Goal: Task Accomplishment & Management: Use online tool/utility

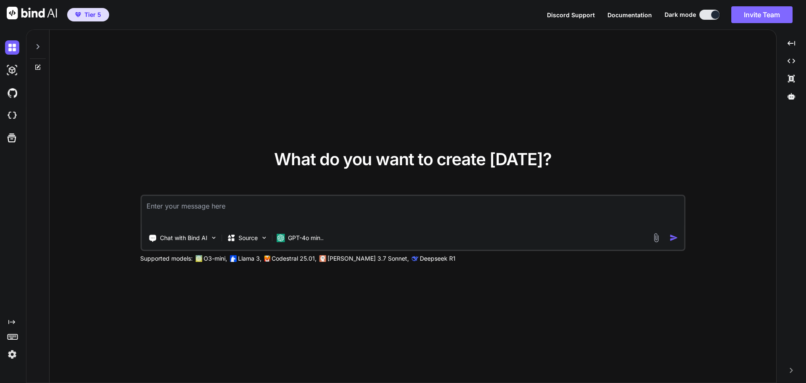
click at [750, 12] on button "Invite Team" at bounding box center [762, 14] width 61 height 17
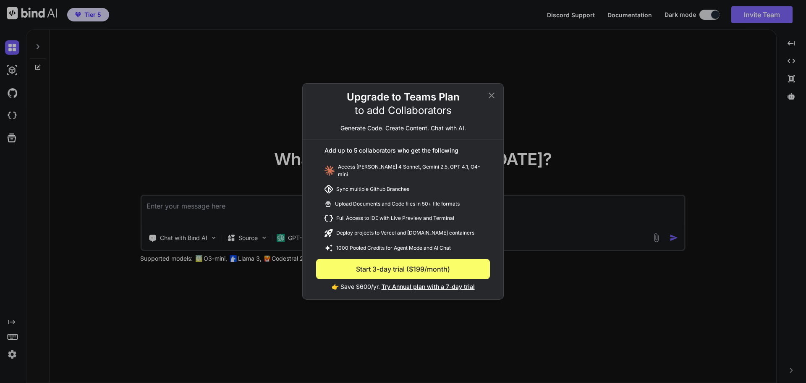
type textarea "x"
click at [648, 73] on div "Upgrade to Teams Plan to add Collaborators Generate Code. Create Content. Chat …" at bounding box center [403, 191] width 806 height 383
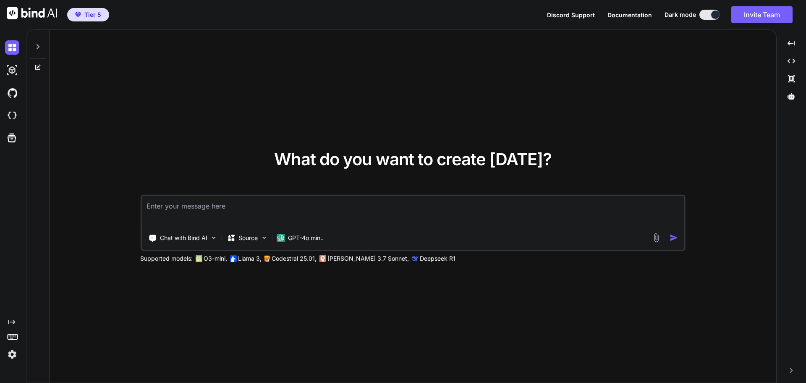
click at [575, 14] on span "Discord Support" at bounding box center [571, 14] width 48 height 7
click at [193, 236] on p "Chat with Bind AI" at bounding box center [183, 237] width 47 height 8
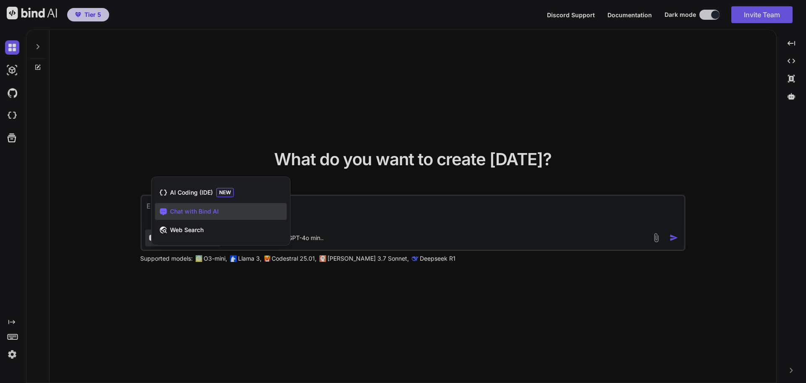
click at [262, 134] on div at bounding box center [403, 191] width 806 height 383
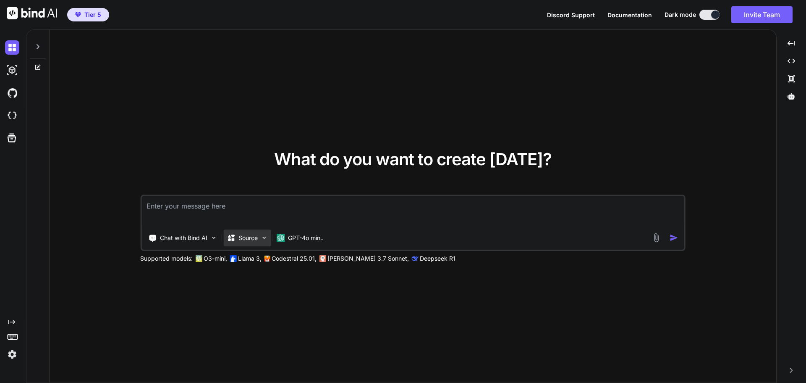
click at [252, 241] on p "Source" at bounding box center [248, 237] width 19 height 8
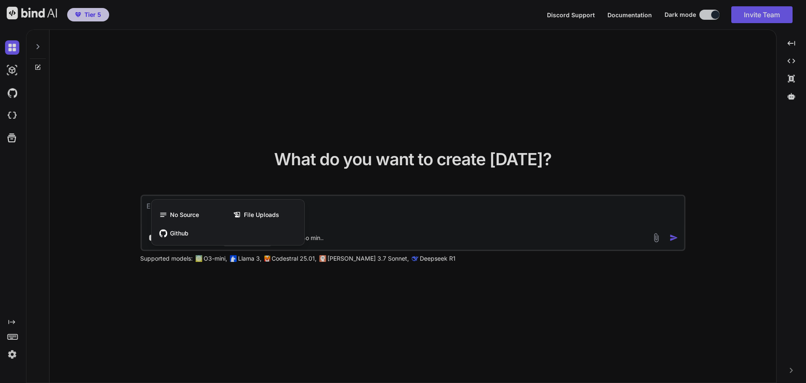
click at [278, 160] on div at bounding box center [403, 191] width 806 height 383
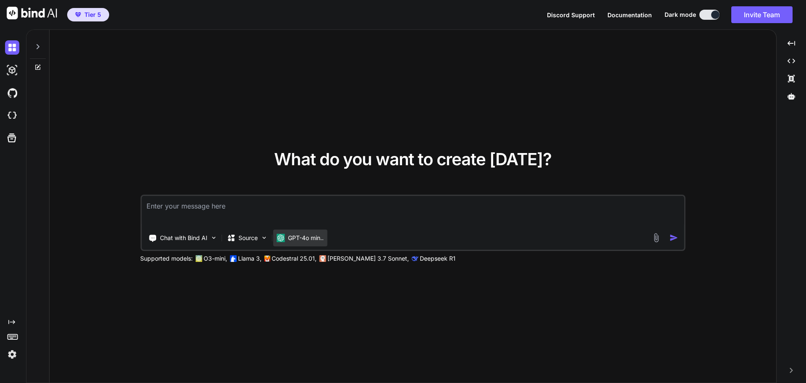
click at [304, 242] on div "GPT-4o min.." at bounding box center [300, 237] width 54 height 17
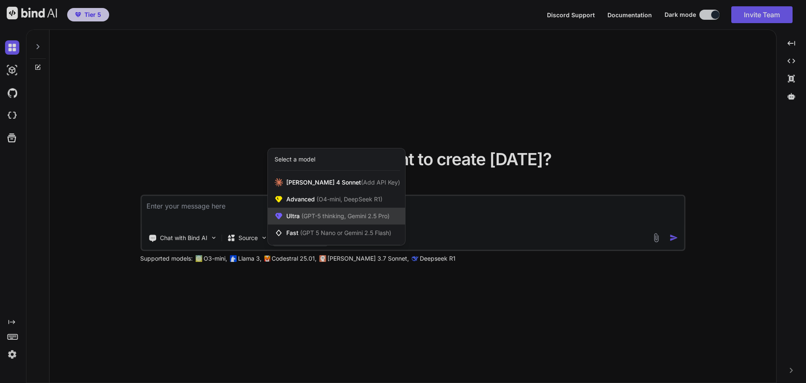
click at [310, 220] on span "Ultra (GPT-5 thinking, Gemini 2.5 Pro)" at bounding box center [337, 216] width 103 height 8
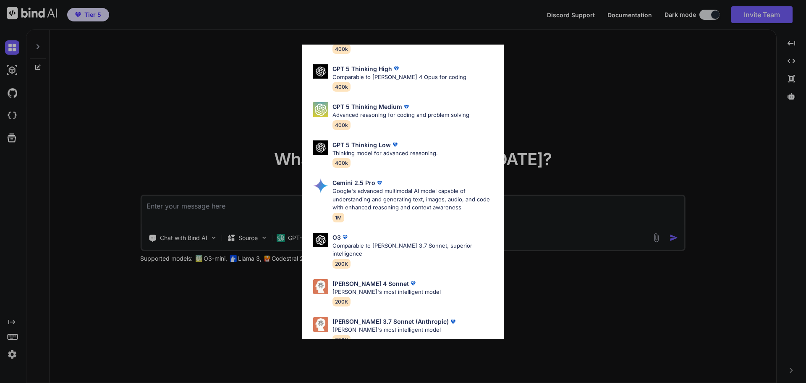
scroll to position [68, 0]
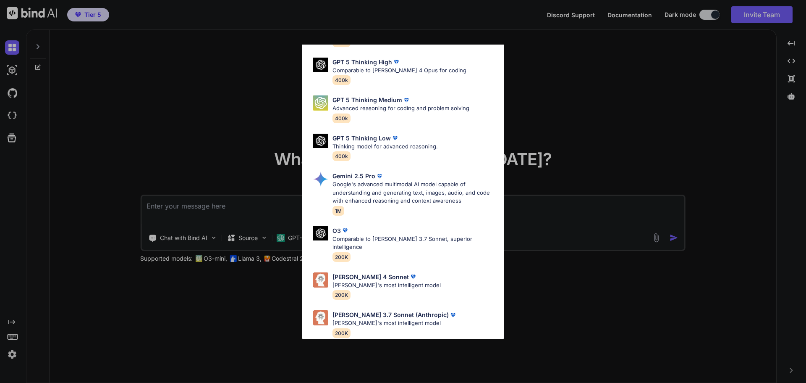
click at [232, 124] on div "Ultra Models GPT 5 OpenAI's best AI model, matches [PERSON_NAME] 4 Sonnet in In…" at bounding box center [403, 191] width 806 height 383
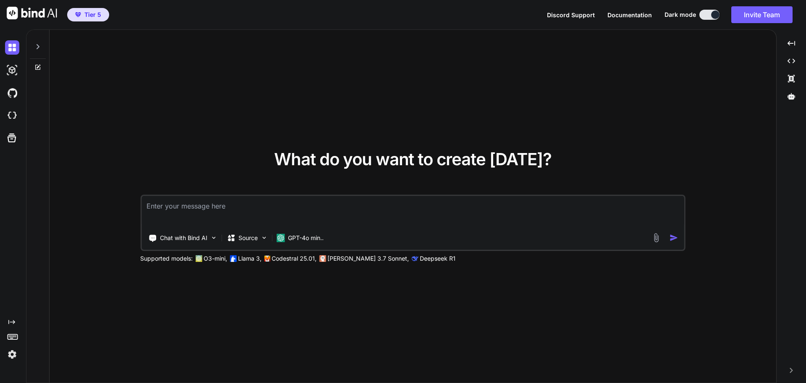
click at [16, 353] on img at bounding box center [12, 354] width 14 height 14
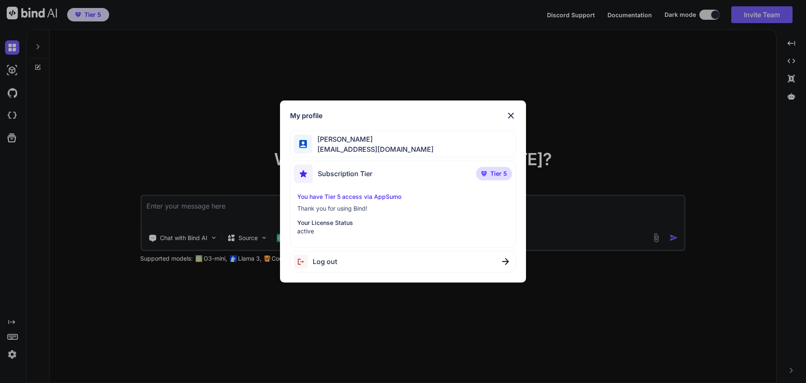
drag, startPoint x: 79, startPoint y: 296, endPoint x: 10, endPoint y: 309, distance: 71.0
click at [79, 295] on div "My profile [PERSON_NAME] [EMAIL_ADDRESS][DOMAIN_NAME] Subscription Tier Tier 5 …" at bounding box center [403, 191] width 806 height 383
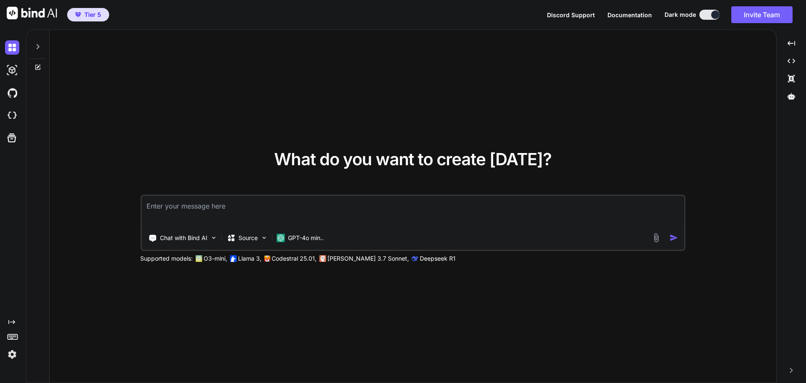
click at [10, 335] on rect at bounding box center [10, 335] width 1 height 1
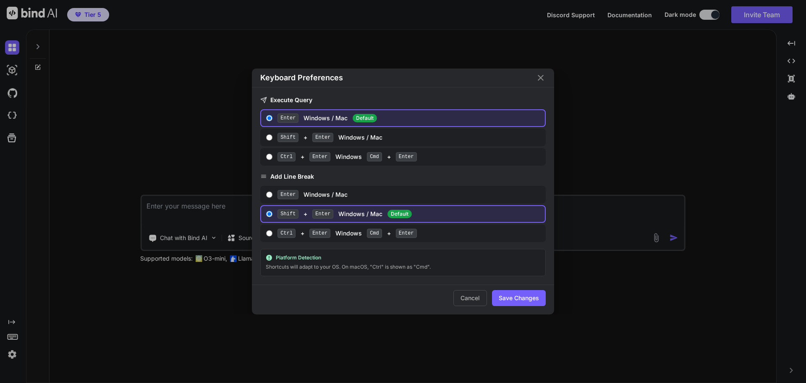
click at [68, 297] on div "Keyboard Preferences Execute Query Enter Windows / Mac Default Shift + Enter Wi…" at bounding box center [403, 191] width 806 height 383
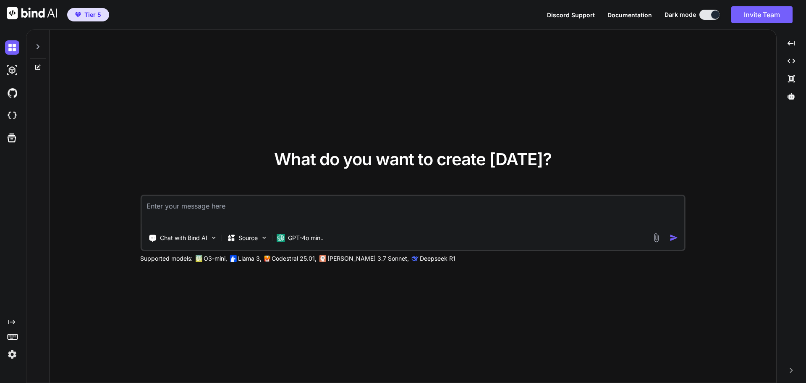
click at [12, 320] on icon "Created with Pixso." at bounding box center [11, 321] width 7 height 7
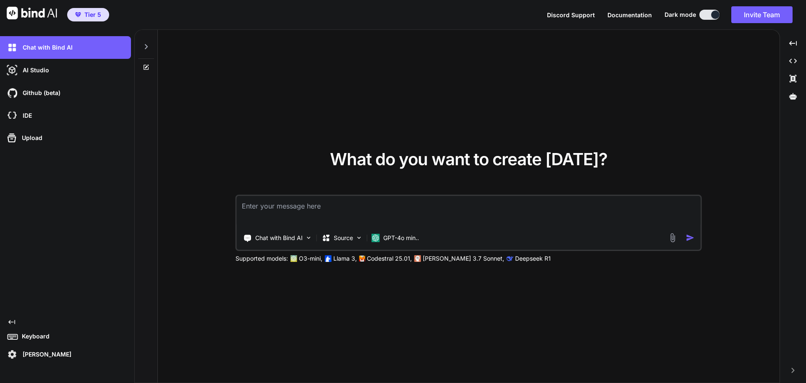
click at [12, 322] on icon at bounding box center [11, 322] width 7 height 4
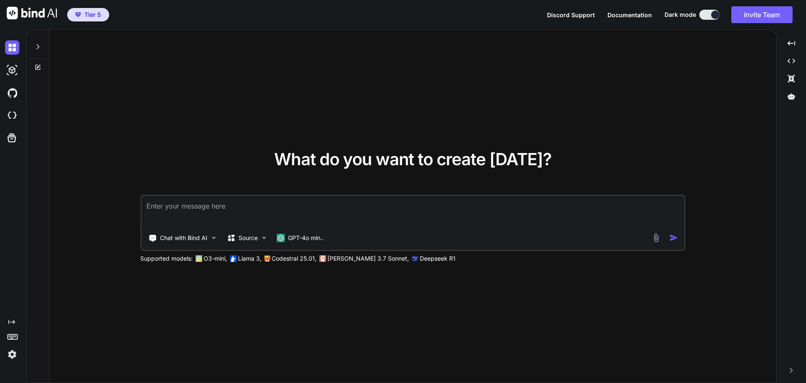
click at [40, 47] on icon at bounding box center [37, 46] width 7 height 7
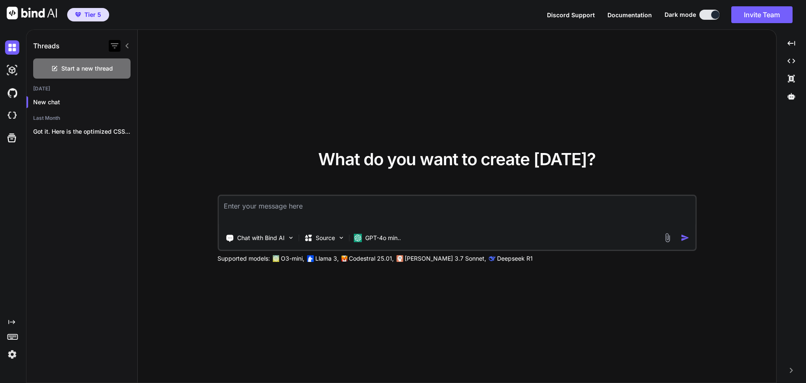
click at [117, 46] on icon "button" at bounding box center [115, 45] width 8 height 5
click at [190, 59] on div "What do you want to create [DATE]? Chat with Bind AI Source GPT-4o min.. Suppor…" at bounding box center [457, 206] width 639 height 353
click at [127, 45] on icon at bounding box center [127, 45] width 3 height 5
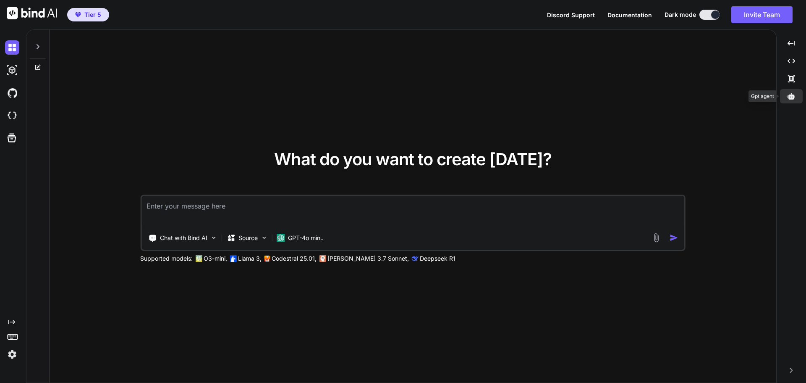
click at [791, 96] on icon at bounding box center [792, 96] width 8 height 6
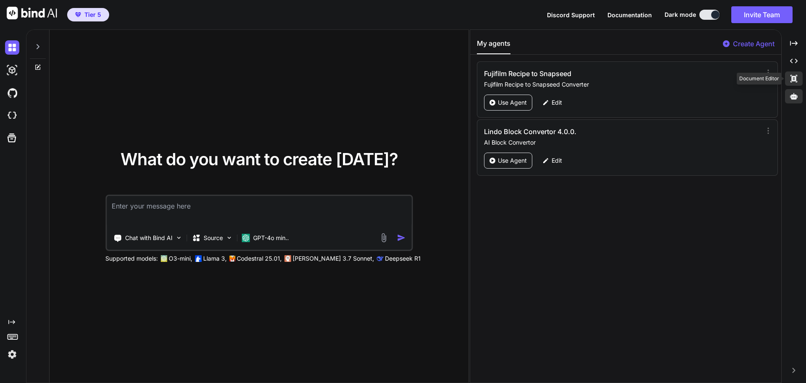
click at [790, 80] on icon "Created with Pixso." at bounding box center [794, 79] width 8 height 8
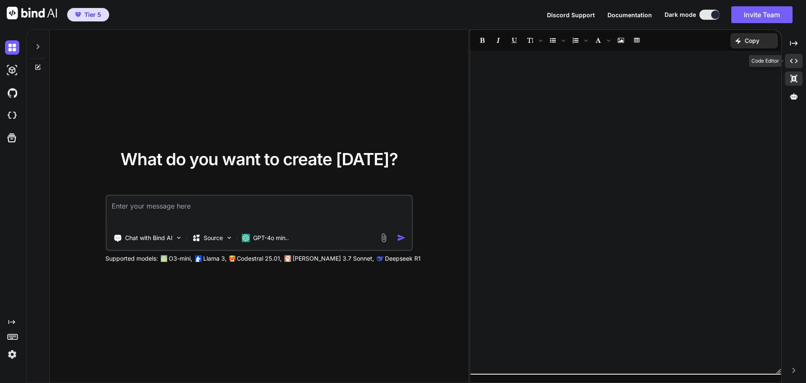
click at [794, 65] on div "Created with Pixso." at bounding box center [794, 61] width 18 height 14
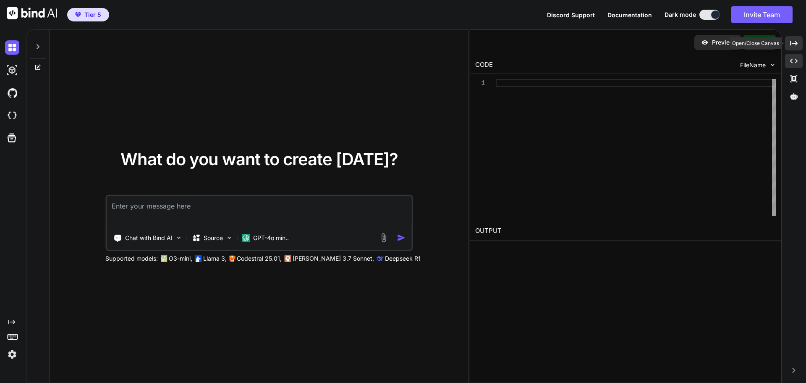
click at [795, 39] on div "Created with Pixso." at bounding box center [794, 43] width 18 height 14
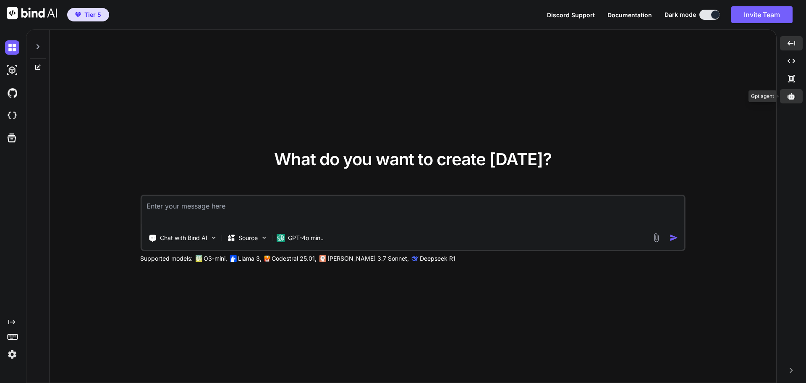
click at [793, 92] on div at bounding box center [791, 96] width 23 height 14
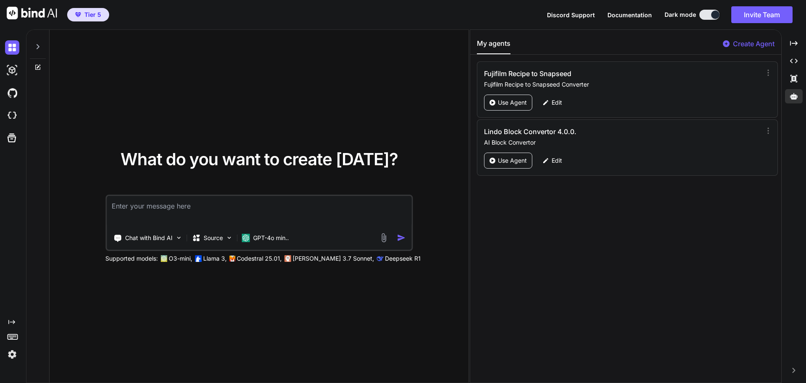
click at [743, 40] on p "Create Agent" at bounding box center [754, 44] width 42 height 10
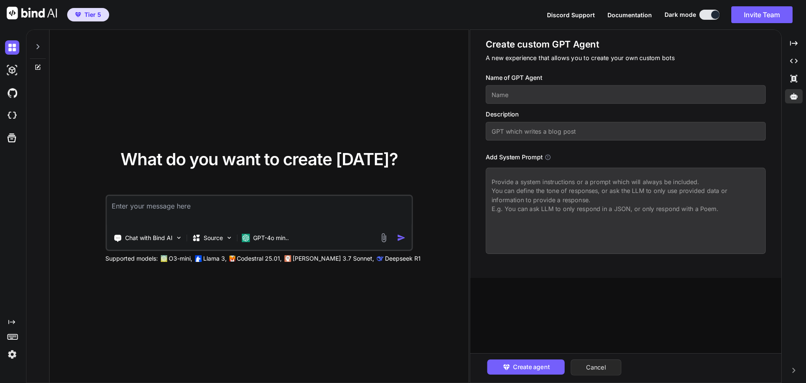
click at [596, 367] on button "Cancel" at bounding box center [596, 367] width 51 height 16
